Goal: Complete application form

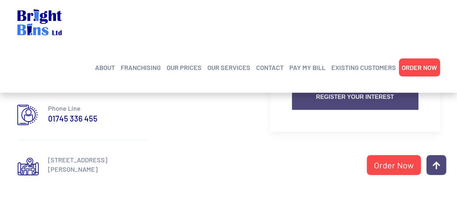
scroll to position [831, 0]
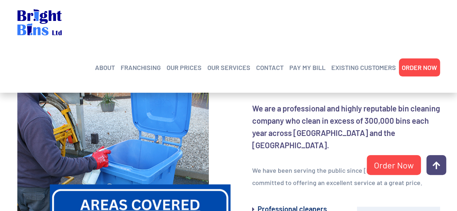
scroll to position [181, 0]
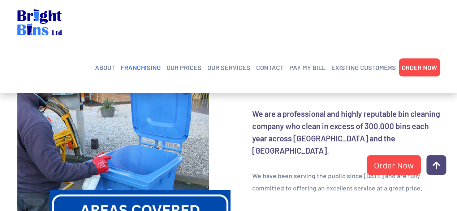
click at [147, 62] on link "FRANCHISING" at bounding box center [141, 67] width 40 height 11
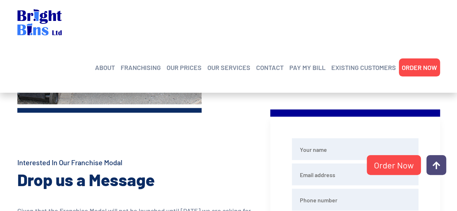
scroll to position [650, 0]
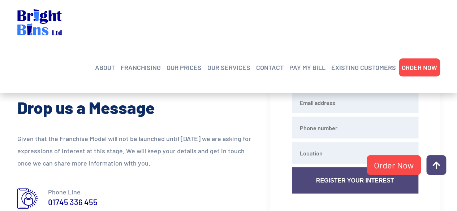
click at [327, 78] on input "text" at bounding box center [355, 77] width 126 height 22
type input "[PERSON_NAME]"
type input "[PERSON_NAME][EMAIL_ADDRESS][PERSON_NAME][DOMAIN_NAME]"
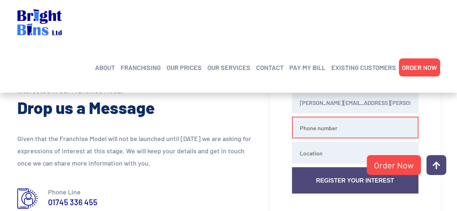
type input "0866085735"
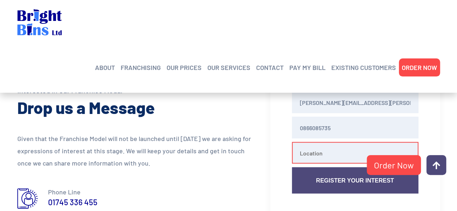
click at [345, 158] on input "text" at bounding box center [355, 153] width 126 height 22
type input "ireland"
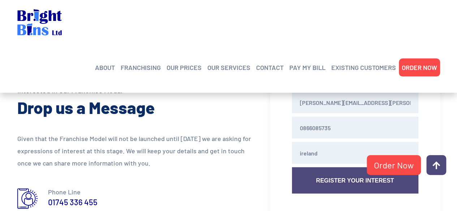
click at [353, 180] on button "Register Your Interest" at bounding box center [355, 180] width 126 height 26
